Goal: Communication & Community: Answer question/provide support

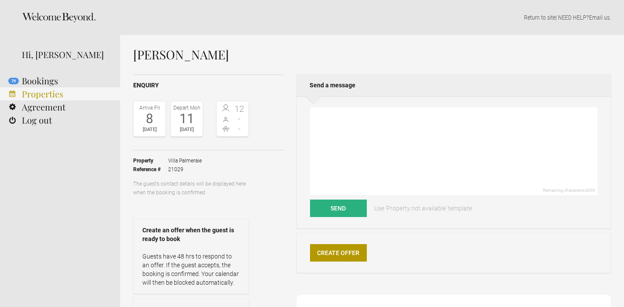
click at [38, 92] on link "Properties" at bounding box center [60, 93] width 120 height 13
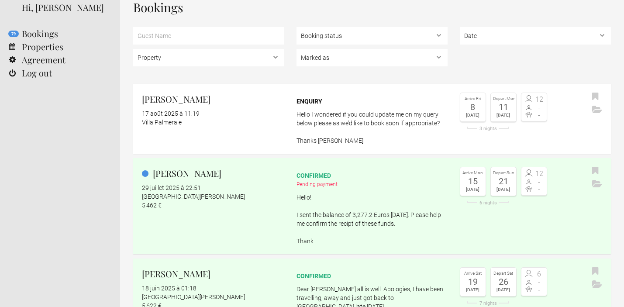
scroll to position [38, 0]
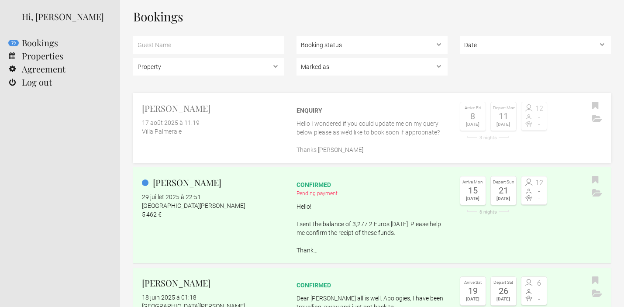
click at [360, 117] on div "Enquiry Hello I wondered if you could update me on my query below please as we’…" at bounding box center [371, 128] width 151 height 52
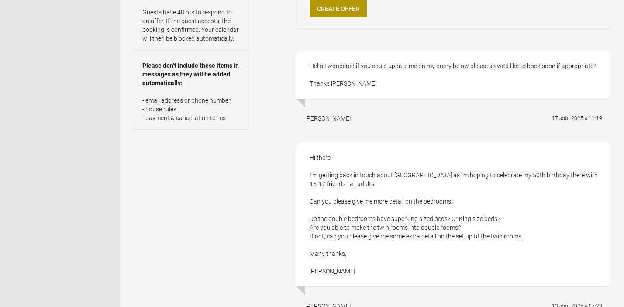
scroll to position [288, 0]
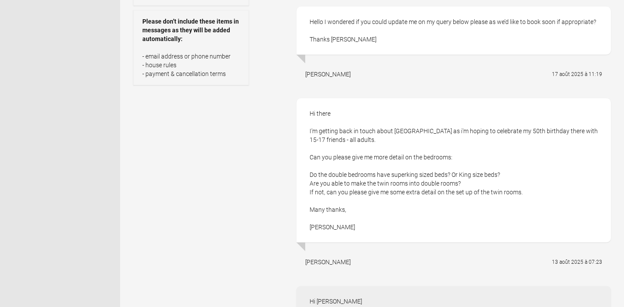
click at [316, 226] on div "Hi there I'm getting back in touch about Villa Pameraie as i'm hoping to celebr…" at bounding box center [453, 170] width 314 height 144
copy div "Rachel"
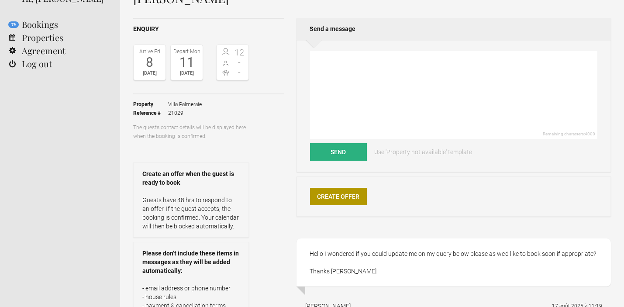
scroll to position [0, 0]
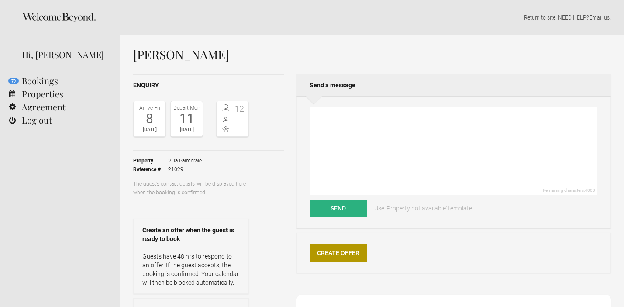
click at [360, 128] on textarea at bounding box center [453, 151] width 287 height 88
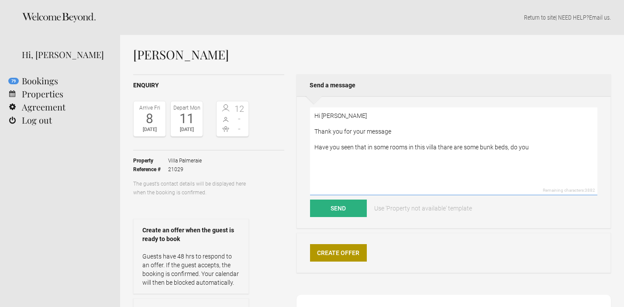
click at [446, 149] on textarea "Hi Rachel Thank you for your message Have you seen that in some rooms in this v…" at bounding box center [453, 151] width 287 height 88
click at [531, 147] on textarea "Hi Rachel Thank you for your message Have you seen that in some rooms in this v…" at bounding box center [453, 151] width 287 height 88
click at [568, 147] on textarea "Hi Rachel Thank you for your message Have you seen that in some rooms in this v…" at bounding box center [453, 151] width 287 height 88
click at [582, 147] on textarea "Hi Rachel Thank you for your message Have you seen that in some rooms in this v…" at bounding box center [453, 151] width 287 height 88
click at [549, 160] on textarea "Hi Rachel Thank you for your message Have you seen that in some rooms in this v…" at bounding box center [453, 151] width 287 height 88
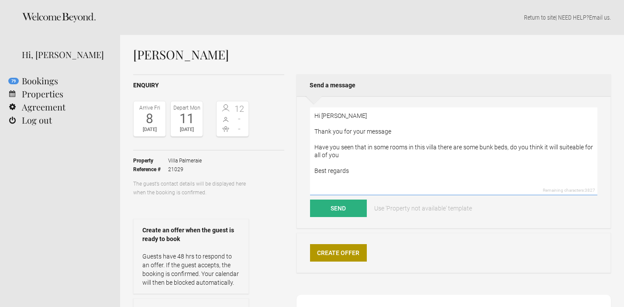
drag, startPoint x: 313, startPoint y: 116, endPoint x: 354, endPoint y: 171, distance: 69.3
click at [354, 171] on textarea "Hi Rachel Thank you for your message Have you seen that in some rooms in this v…" at bounding box center [453, 151] width 287 height 88
type textarea "Hi Rachel Thank you for your message Have you seen that in some rooms in this v…"
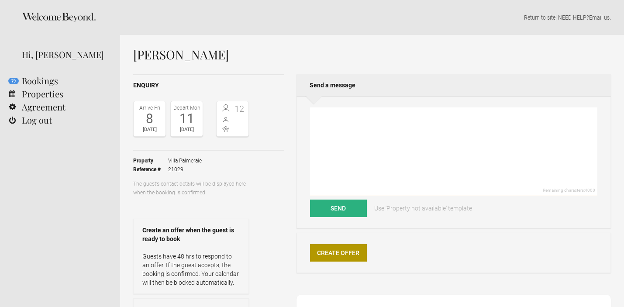
paste textarea "Thank you for your message! I just wanted to check—some of the rooms in this vi…"
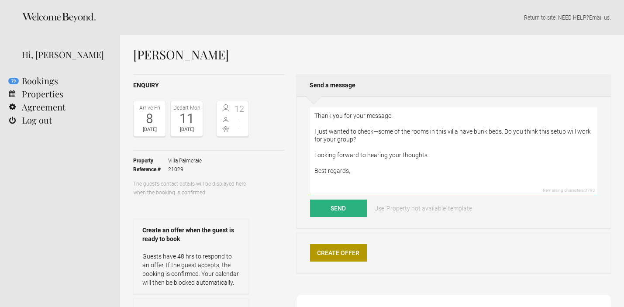
click at [314, 115] on textarea "Thank you for your message! I just wanted to check—some of the rooms in this vi…" at bounding box center [453, 151] width 287 height 88
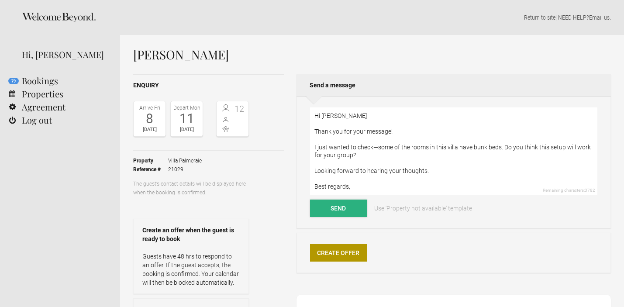
type textarea "Hi Rachel Thank you for your message! I just wanted to check—some of the rooms …"
click at [335, 207] on button "Send" at bounding box center [338, 207] width 57 height 17
